Goal: Find specific page/section: Find specific page/section

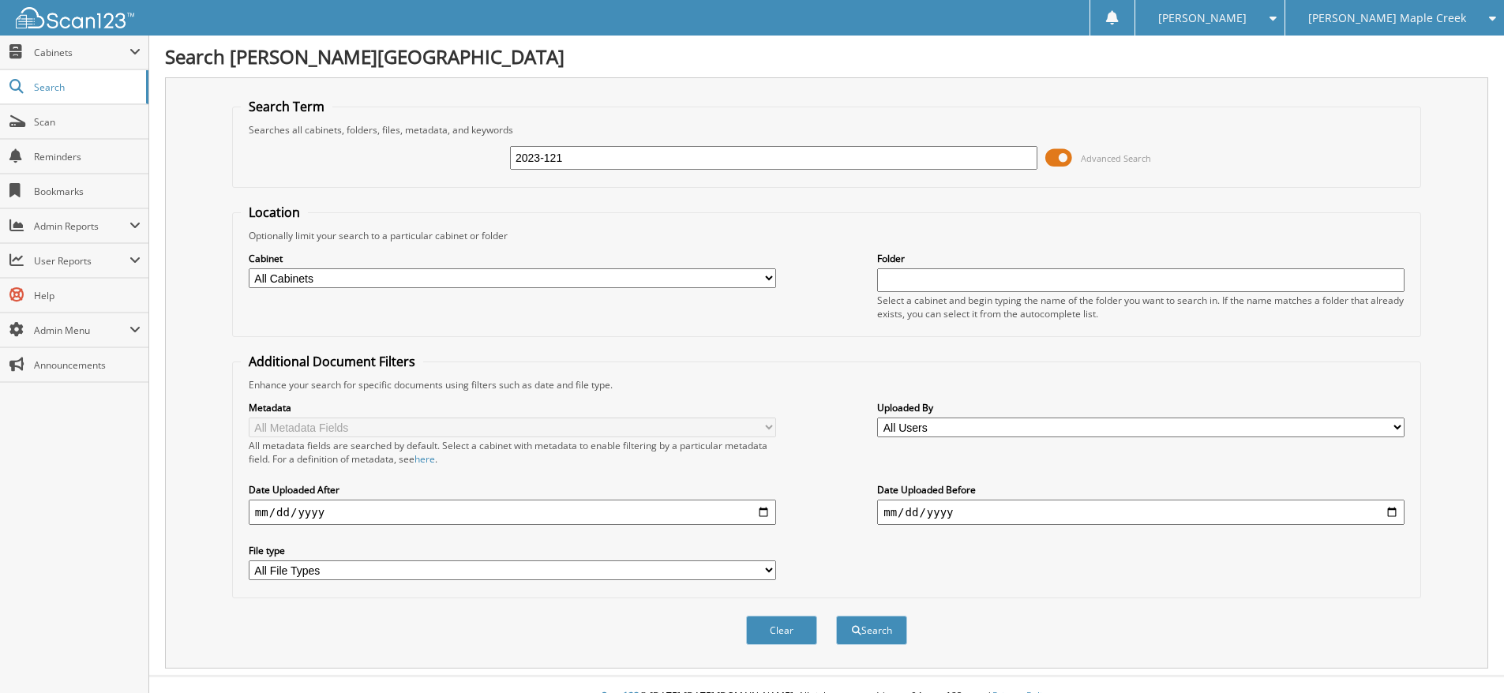
type input "2023-121"
click at [836, 616] on button "Search" at bounding box center [871, 630] width 71 height 29
click at [864, 634] on button "Search" at bounding box center [871, 630] width 71 height 29
click at [549, 155] on input "2023-121" at bounding box center [773, 158] width 527 height 24
type input "2023121"
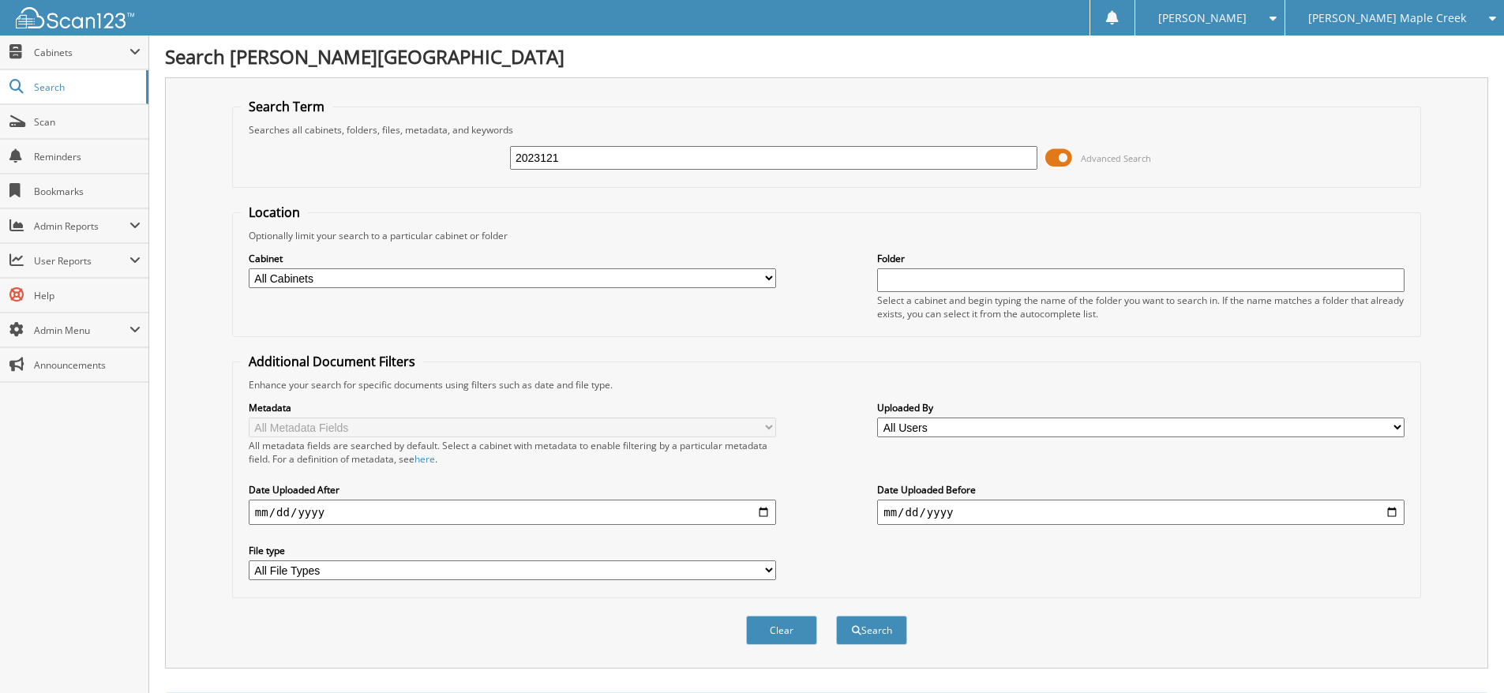
click at [836, 616] on button "Search" at bounding box center [871, 630] width 71 height 29
click at [79, 63] on span "Cabinets" at bounding box center [74, 53] width 148 height 34
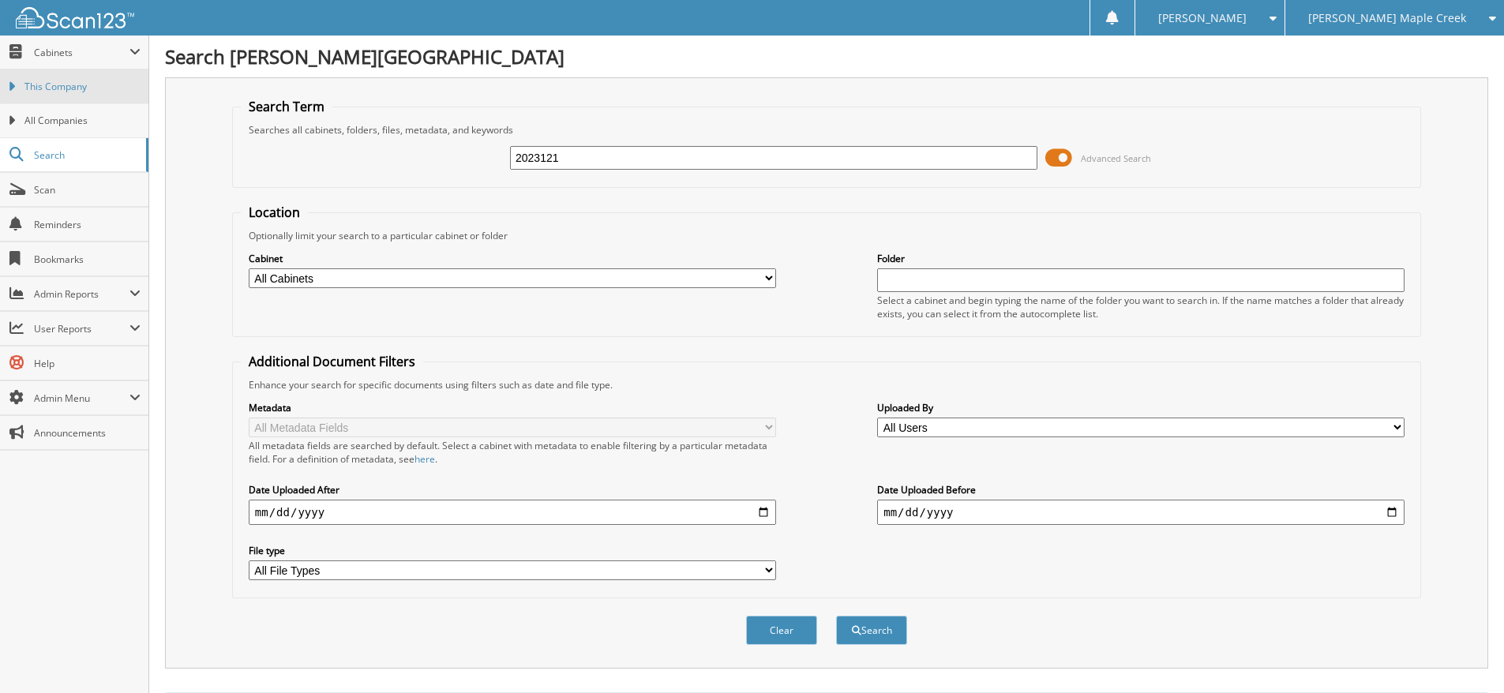
click at [79, 81] on span "This Company" at bounding box center [82, 87] width 116 height 14
